Goal: Find specific page/section: Find specific page/section

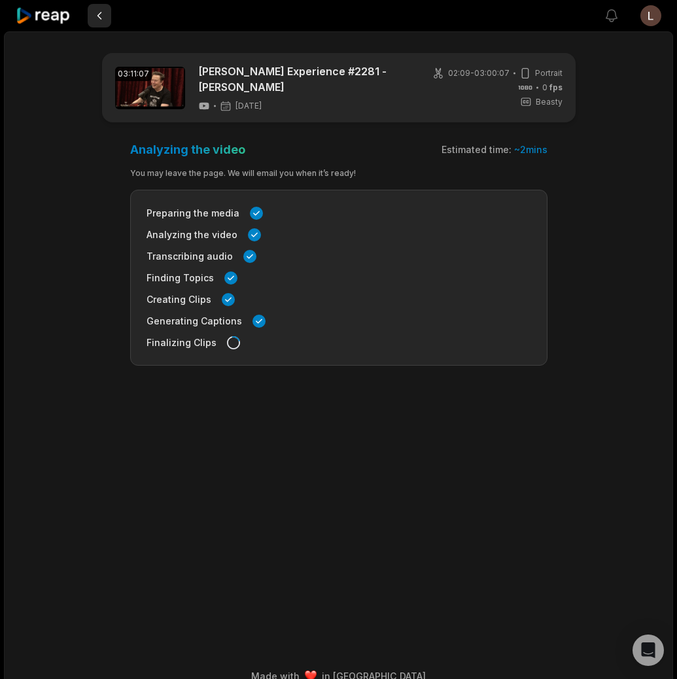
click at [97, 24] on button at bounding box center [100, 16] width 24 height 24
click at [54, 18] on icon at bounding box center [44, 16] width 56 height 18
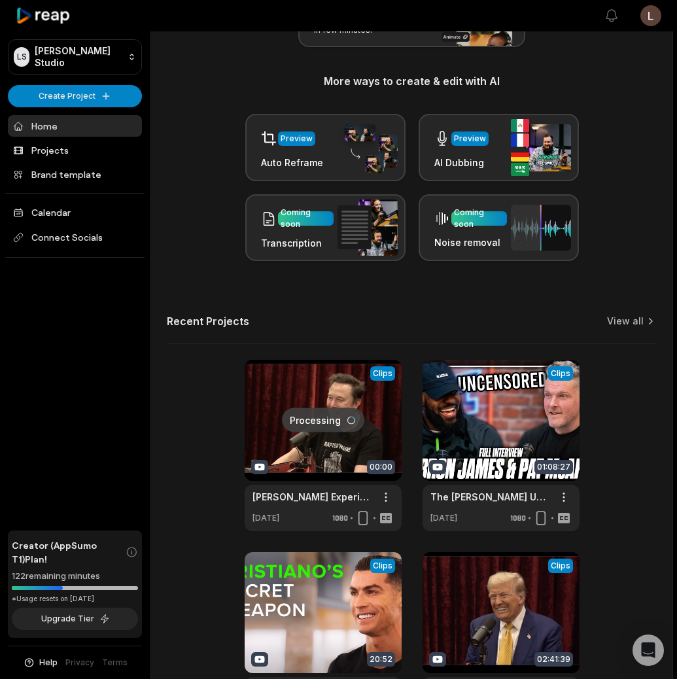
scroll to position [334, 0]
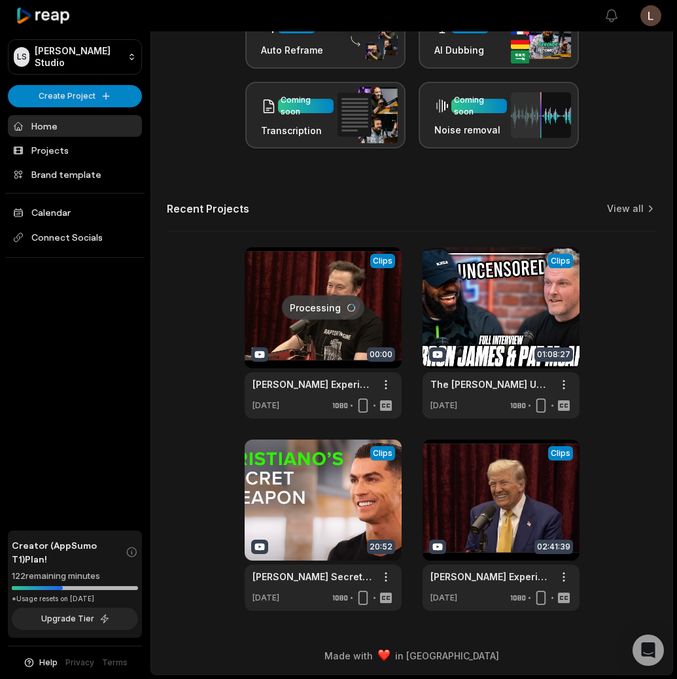
click at [676, 422] on div "Open sidebar View notifications Open user menu Let's Get Started! Generate Clip…" at bounding box center [338, 172] width 677 height 1012
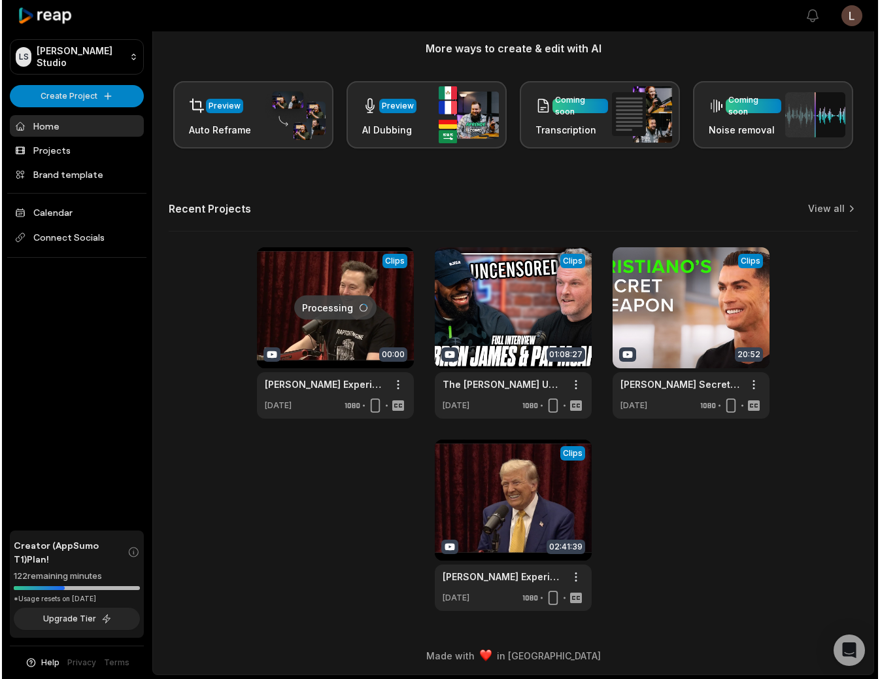
scroll to position [61, 0]
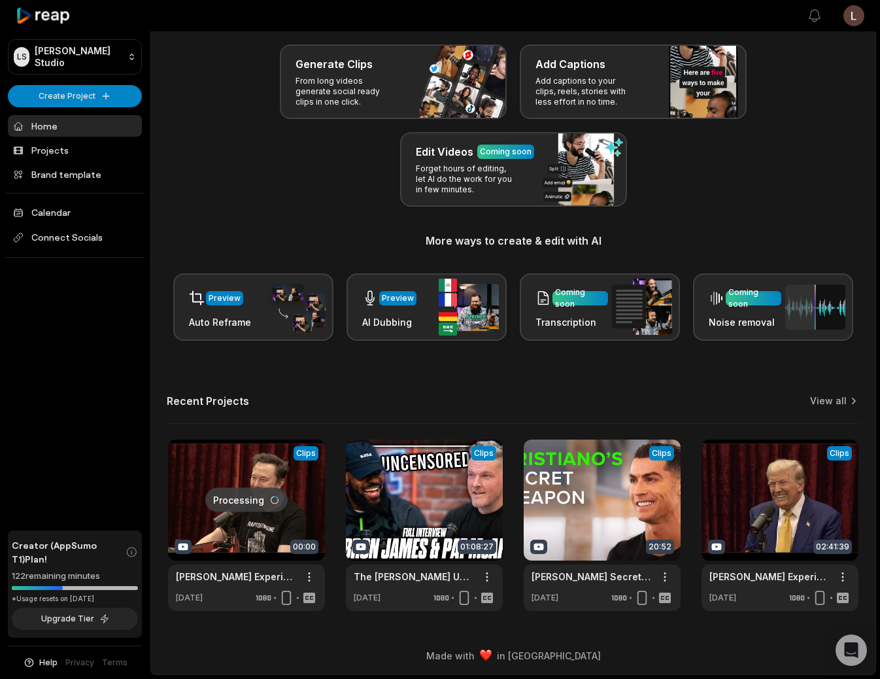
click at [254, 473] on link at bounding box center [246, 524] width 157 height 171
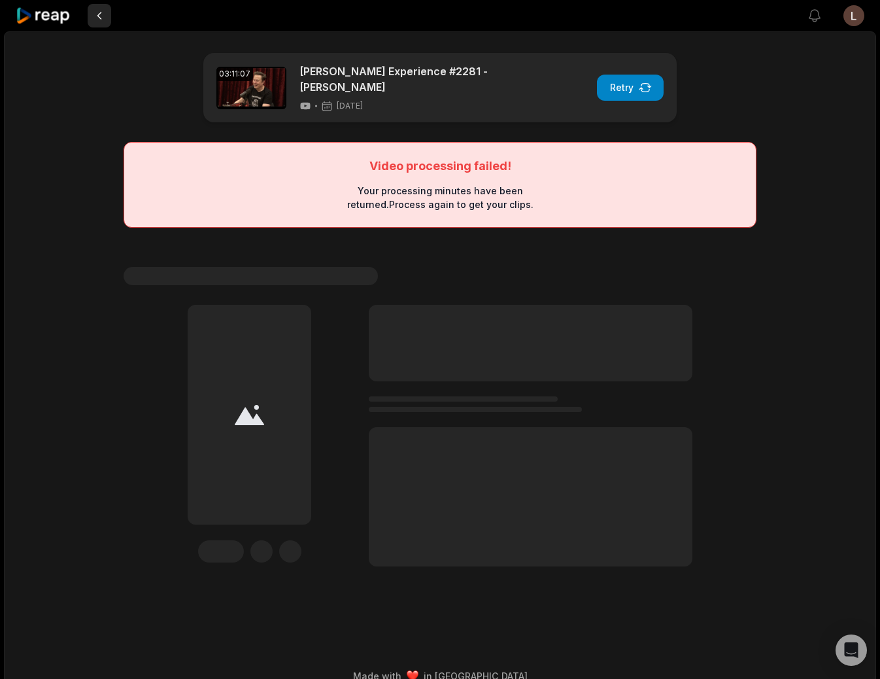
click at [97, 20] on button at bounding box center [100, 16] width 24 height 24
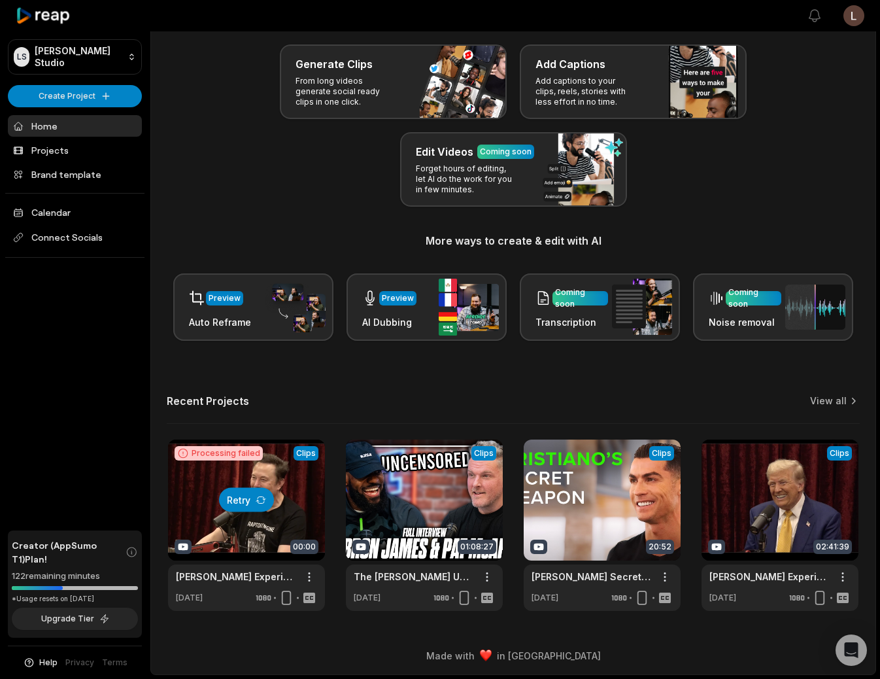
click at [241, 489] on button "Retry" at bounding box center [246, 500] width 55 height 24
click at [257, 454] on link at bounding box center [246, 524] width 157 height 171
